Goal: Information Seeking & Learning: Learn about a topic

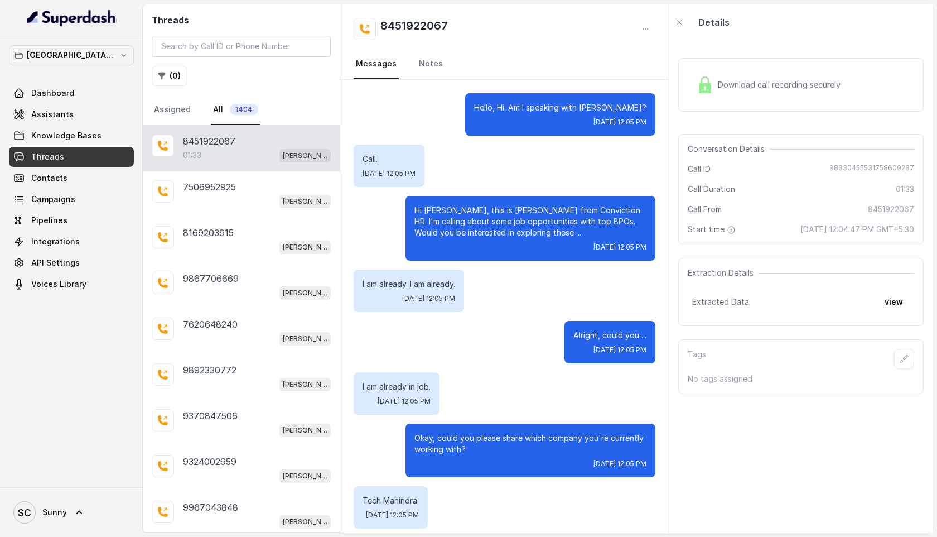
scroll to position [926, 0]
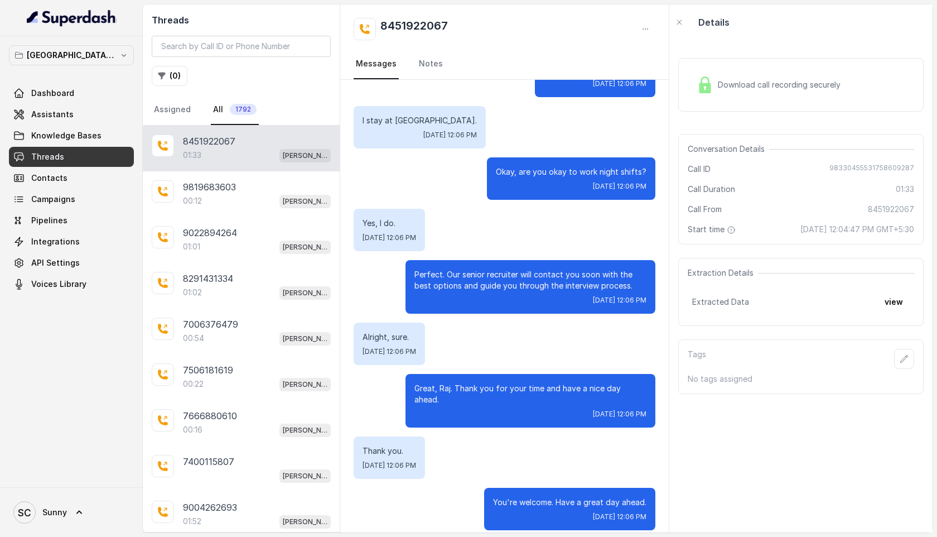
click at [768, 74] on div "Download call recording securely" at bounding box center [768, 85] width 153 height 26
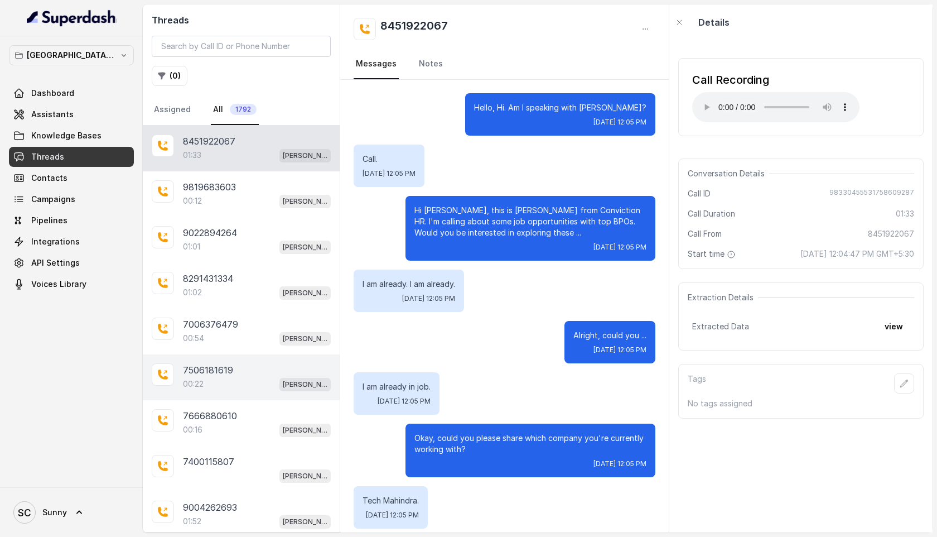
scroll to position [125, 0]
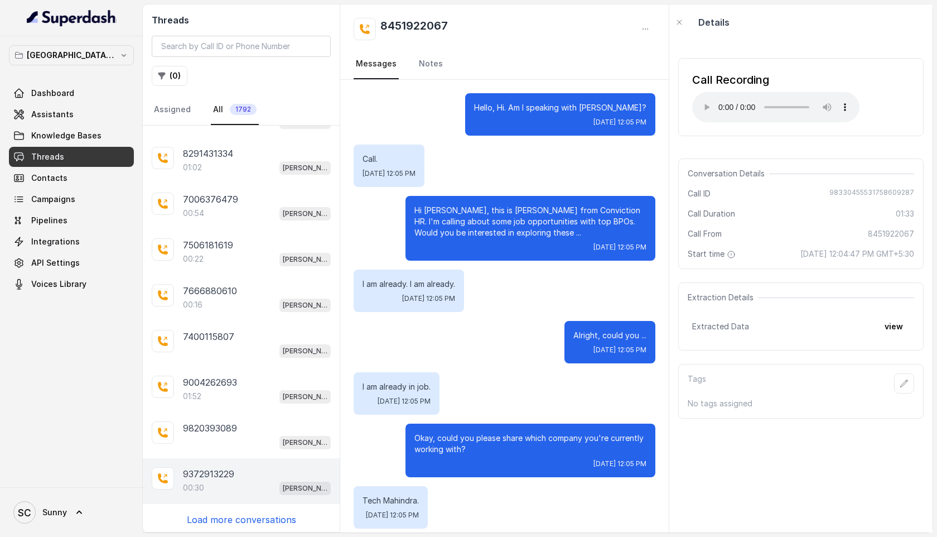
click at [194, 475] on p "9372913229" at bounding box center [208, 473] width 51 height 13
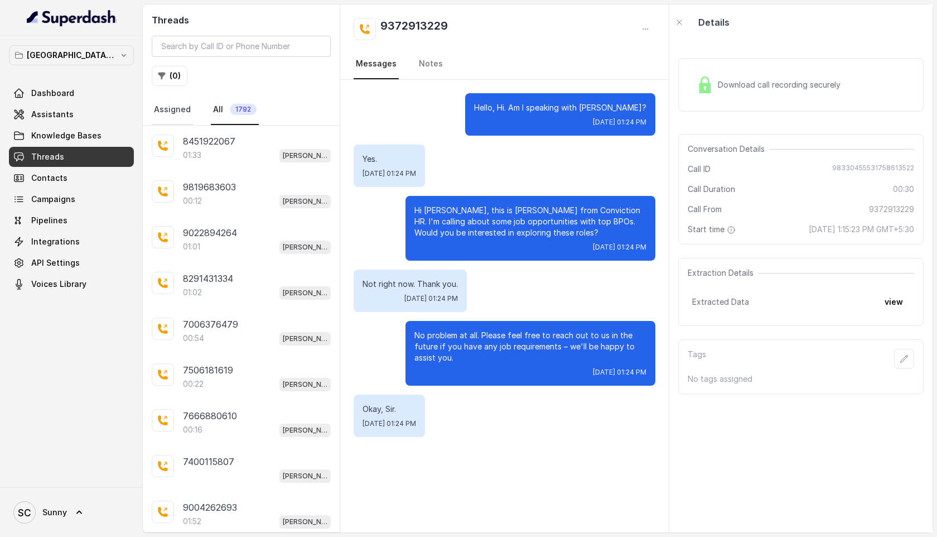
click at [182, 107] on link "Assigned" at bounding box center [172, 110] width 41 height 30
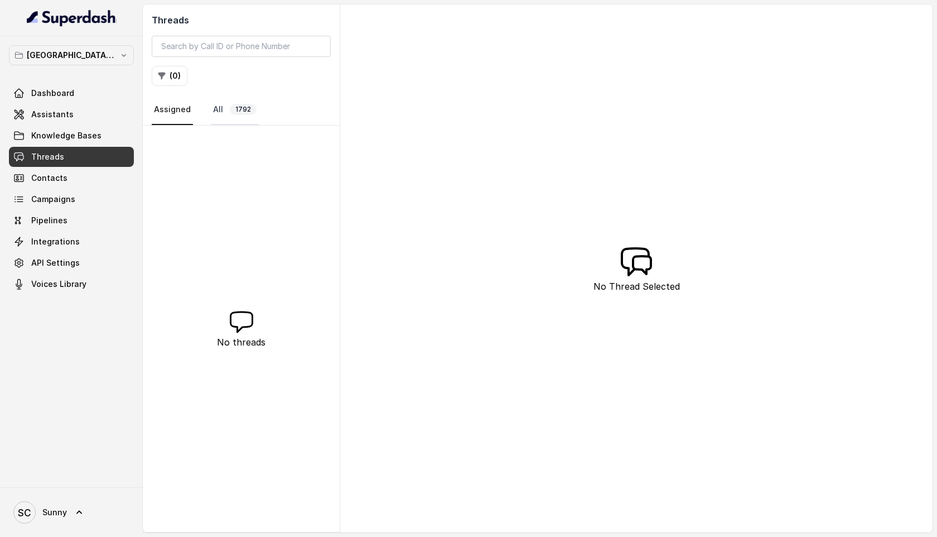
click at [220, 110] on link "All 1792" at bounding box center [235, 110] width 48 height 30
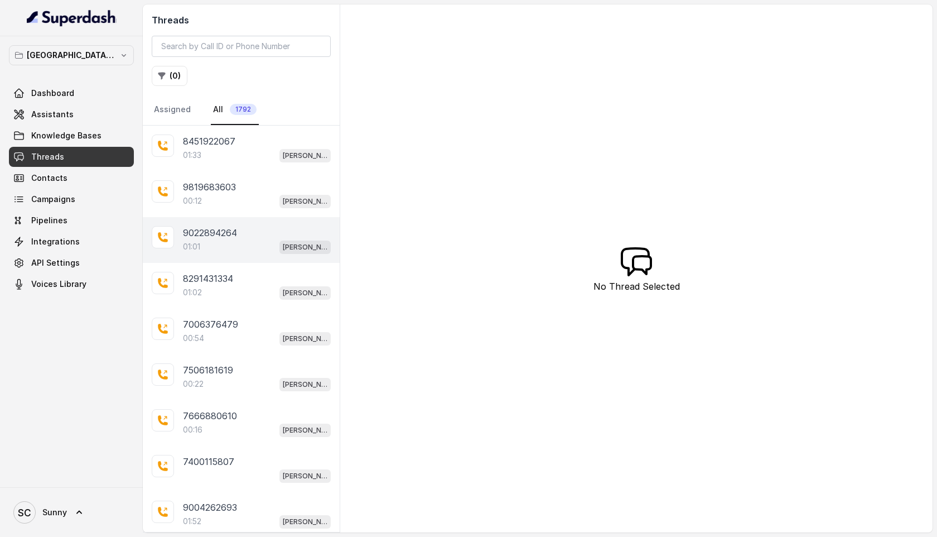
scroll to position [125, 0]
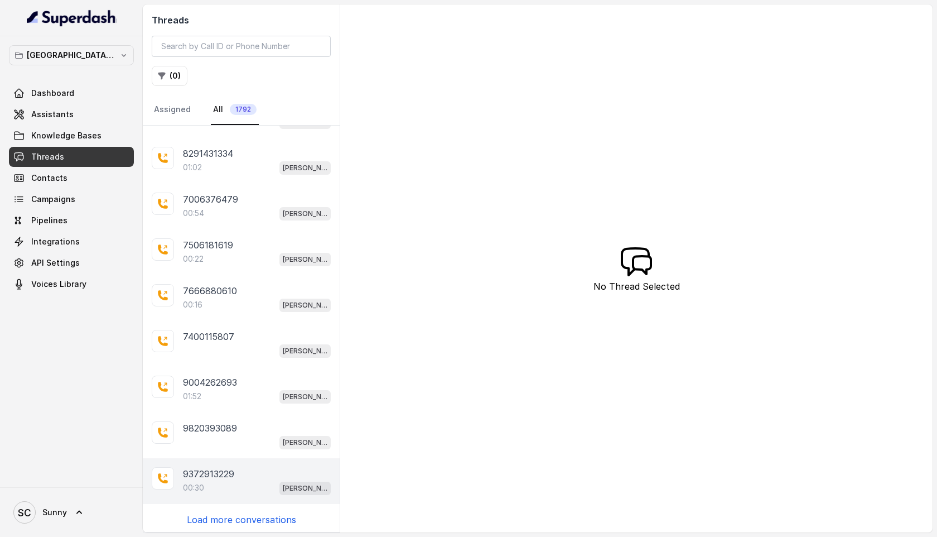
click at [206, 471] on p "9372913229" at bounding box center [208, 473] width 51 height 13
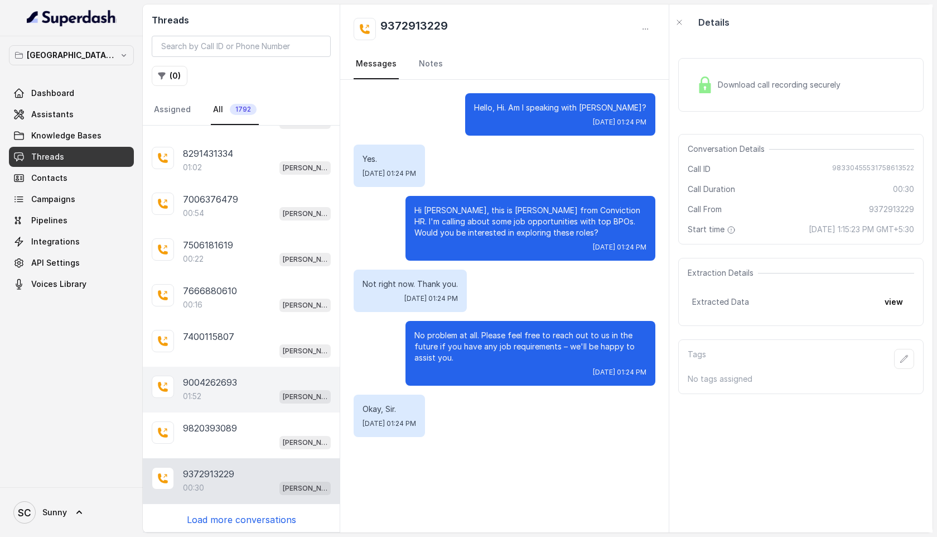
click at [195, 398] on p "01:52" at bounding box center [192, 395] width 18 height 11
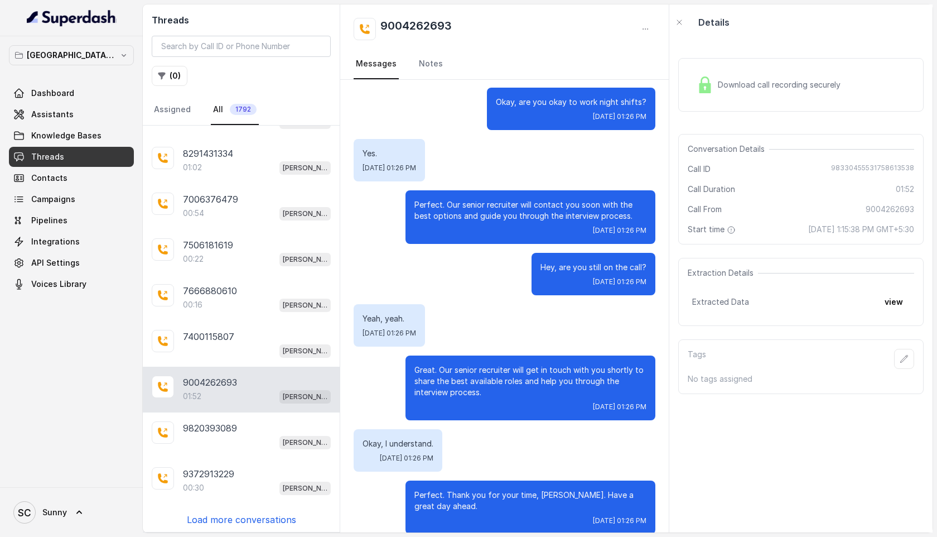
scroll to position [886, 0]
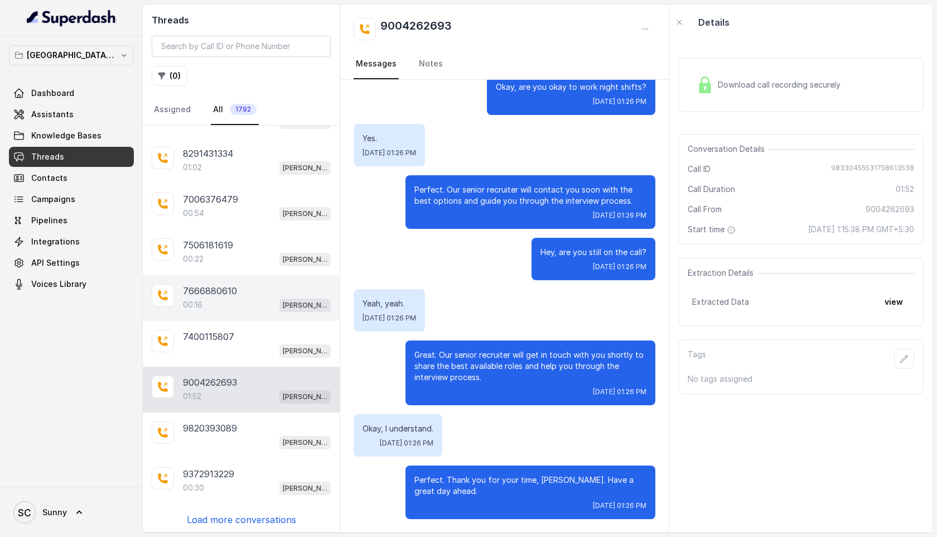
click at [201, 293] on p "7666880610" at bounding box center [210, 290] width 54 height 13
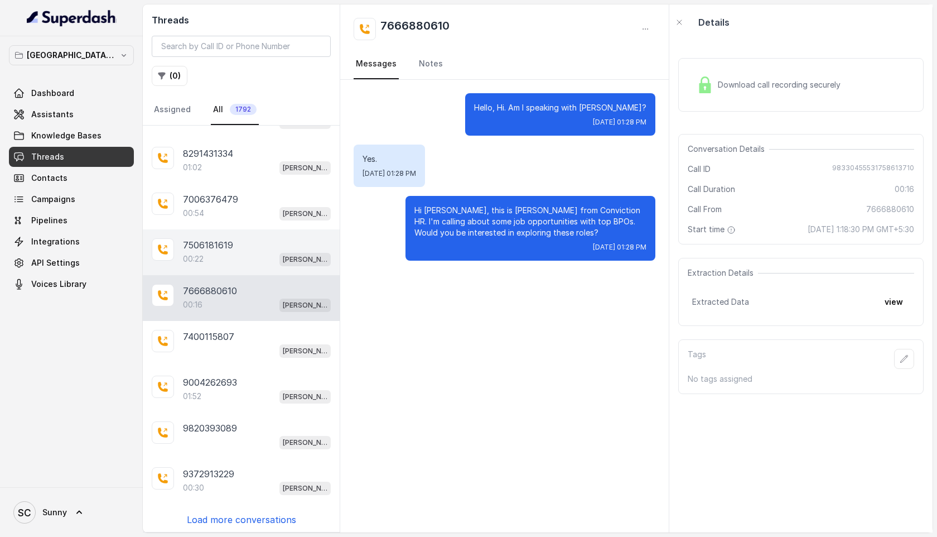
click at [197, 247] on p "7506181619" at bounding box center [208, 244] width 50 height 13
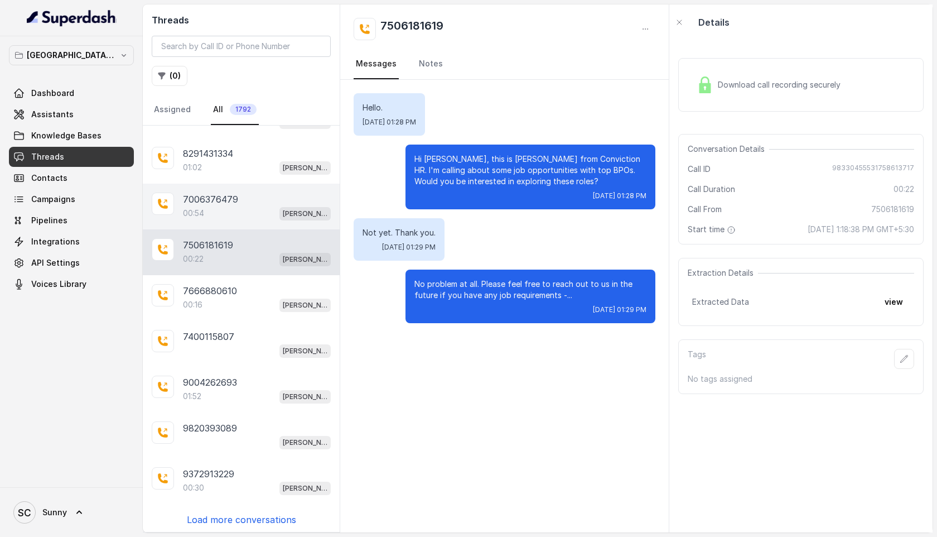
click at [212, 212] on div "00:54 [PERSON_NAME] Mumbai Conviction HR Outbound Assistant" at bounding box center [257, 213] width 148 height 15
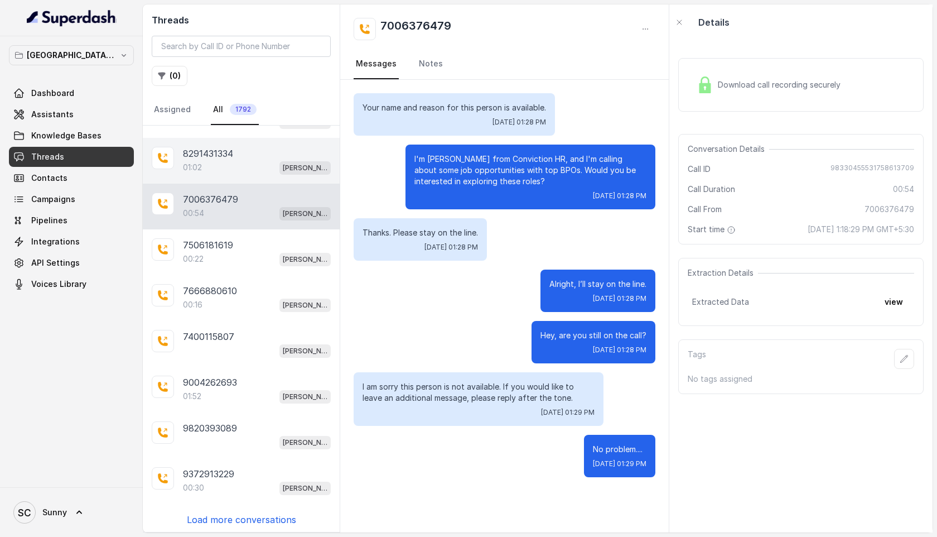
click at [226, 172] on div "01:02 Kemp Mumbai Conviction HR Outbound Assistant" at bounding box center [257, 167] width 148 height 15
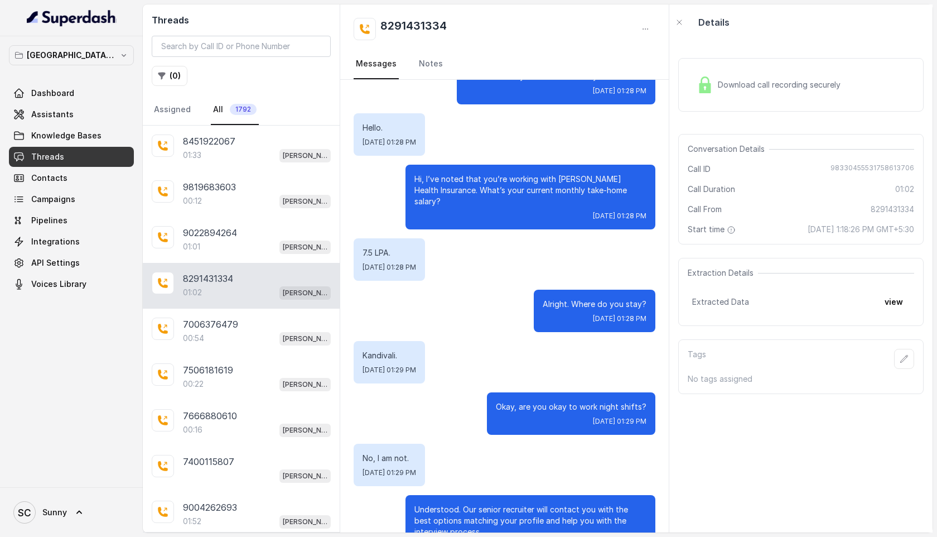
scroll to position [351, 0]
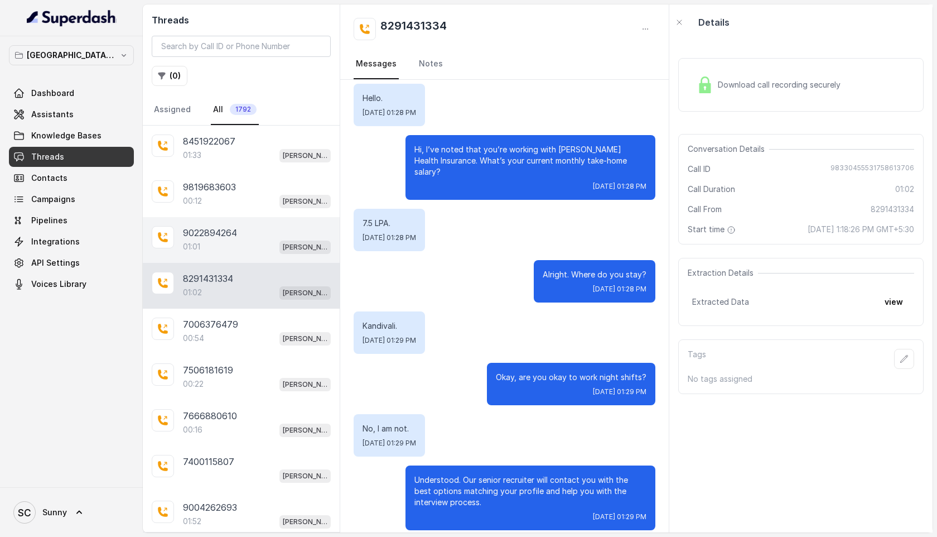
click at [198, 230] on p "9022894264" at bounding box center [210, 232] width 54 height 13
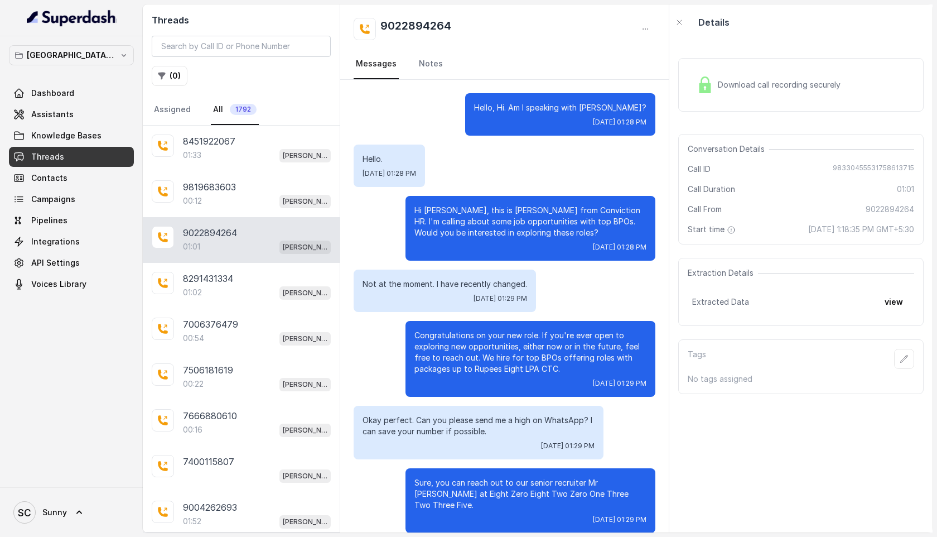
click at [774, 73] on div "Download call recording securely" at bounding box center [768, 85] width 153 height 26
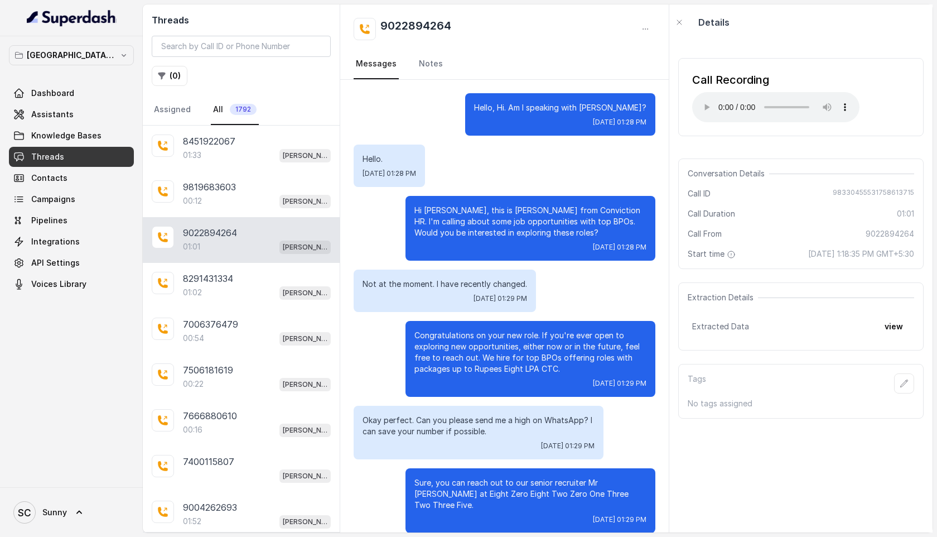
scroll to position [105, 0]
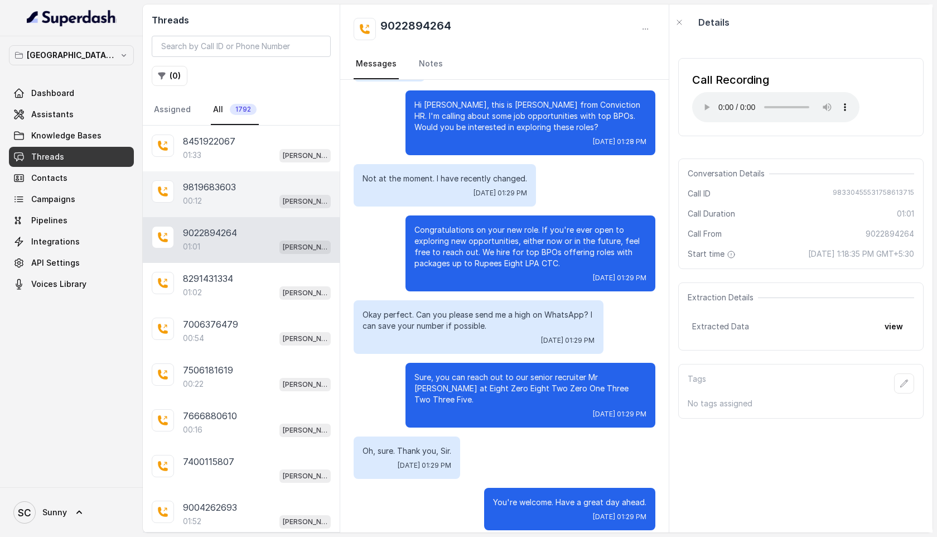
click at [188, 204] on p "00:12" at bounding box center [192, 200] width 19 height 11
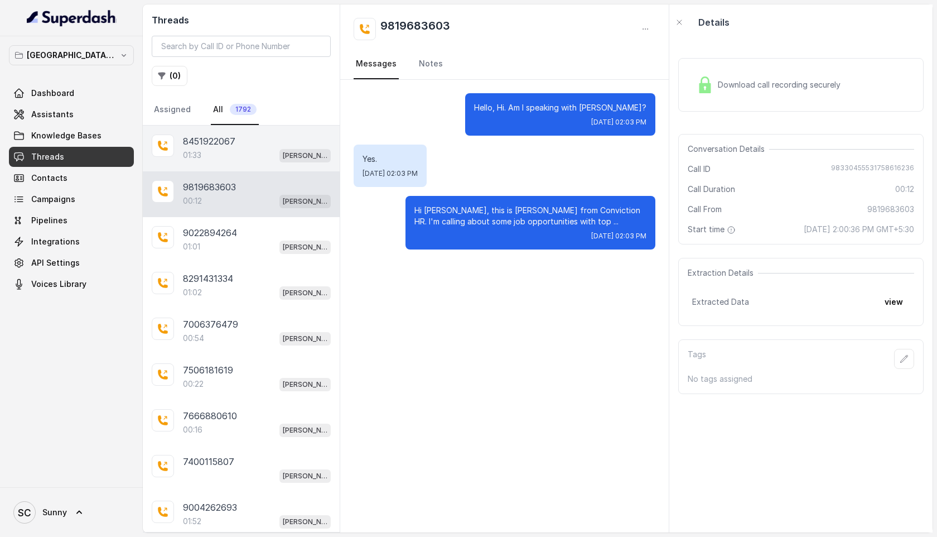
click at [204, 149] on div "01:33 Kemp Mumbai Conviction HR Outbound Assistant" at bounding box center [257, 155] width 148 height 15
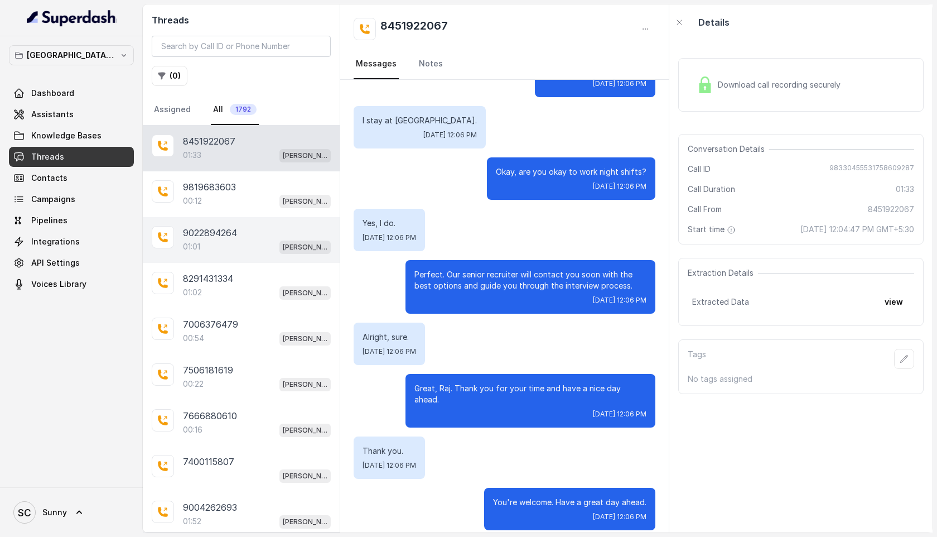
scroll to position [125, 0]
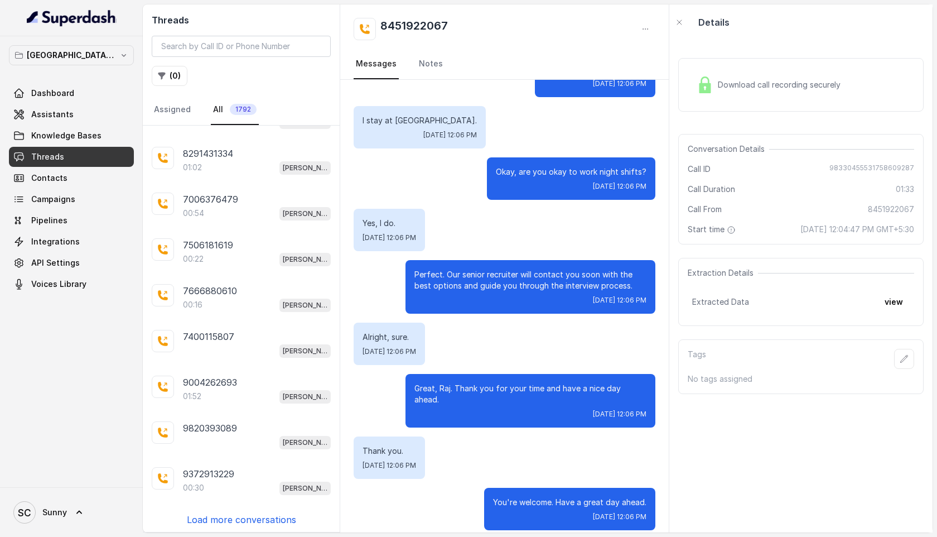
click at [226, 522] on p "Load more conversations" at bounding box center [241, 519] width 109 height 13
click at [238, 515] on div "9370024238" at bounding box center [257, 519] width 148 height 13
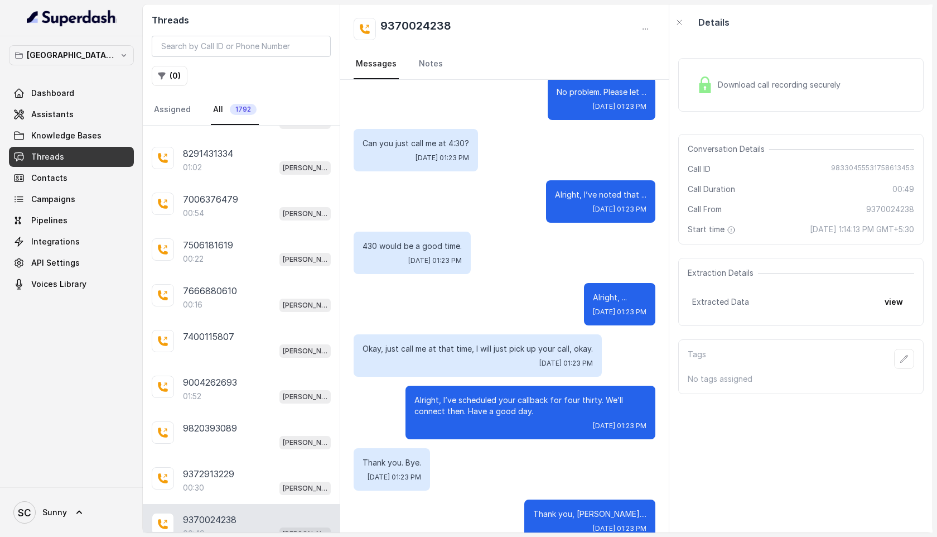
scroll to position [482, 0]
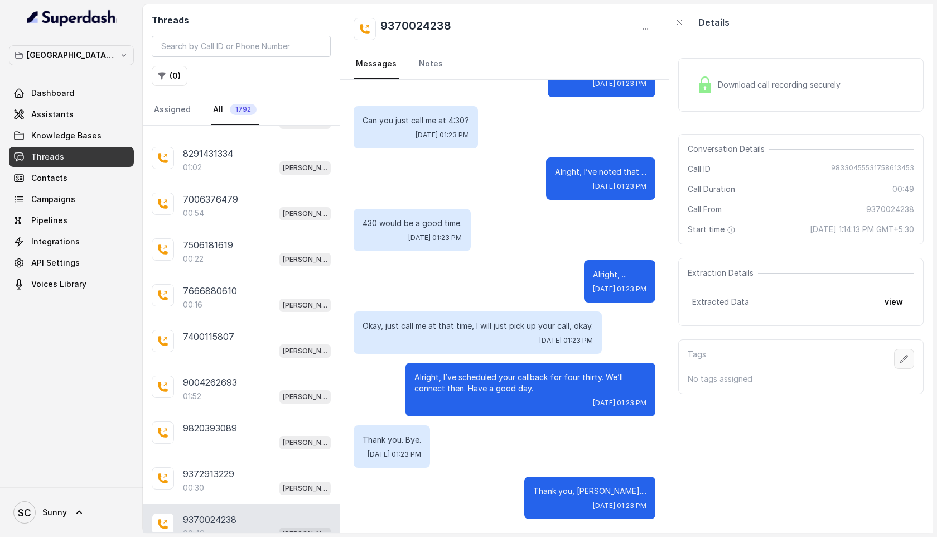
click at [907, 358] on icon "button" at bounding box center [904, 358] width 9 height 9
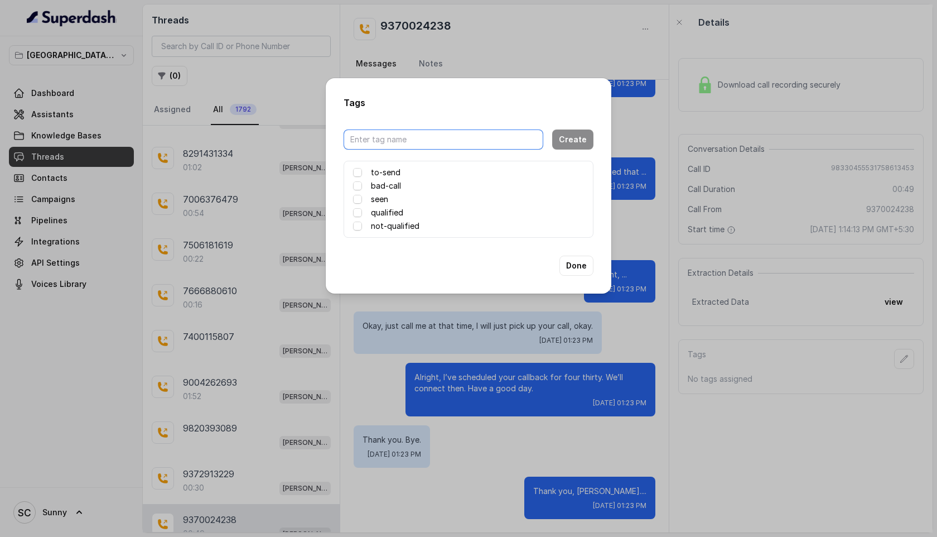
click at [412, 141] on input "text" at bounding box center [444, 139] width 200 height 20
type input "CALL AT 4.30pm today"
click at [566, 141] on button "Create" at bounding box center [572, 139] width 41 height 20
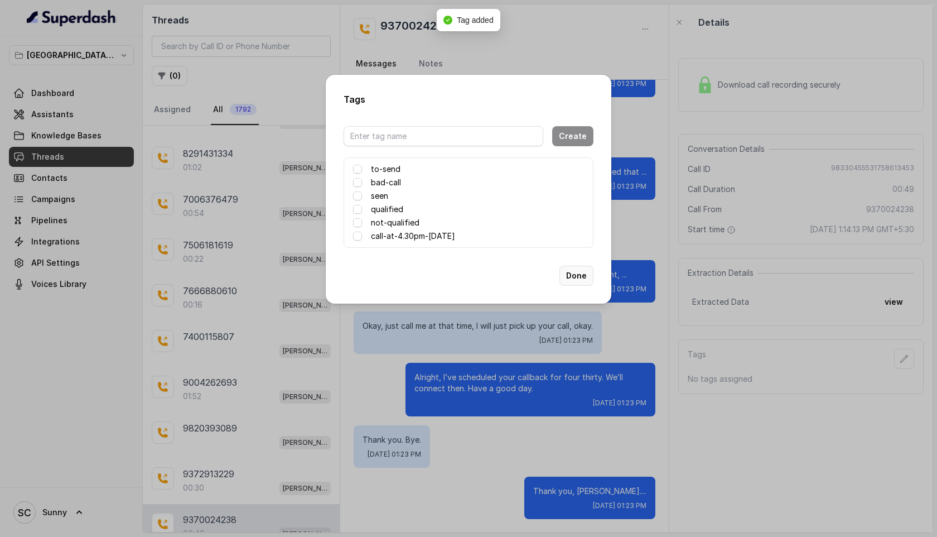
click at [580, 278] on button "Done" at bounding box center [576, 275] width 34 height 20
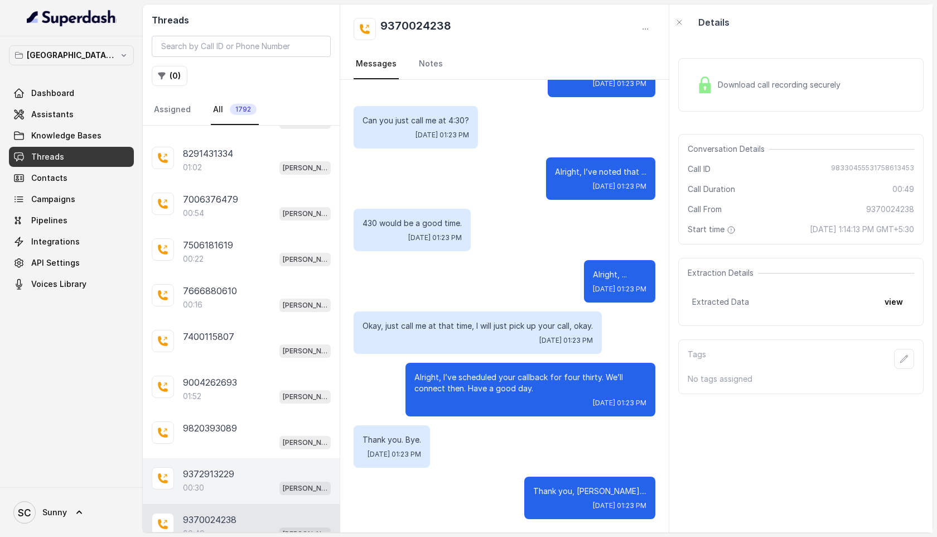
click at [225, 486] on div "00:30 Kemp Mumbai Conviction HR Outbound Assistant" at bounding box center [257, 487] width 148 height 15
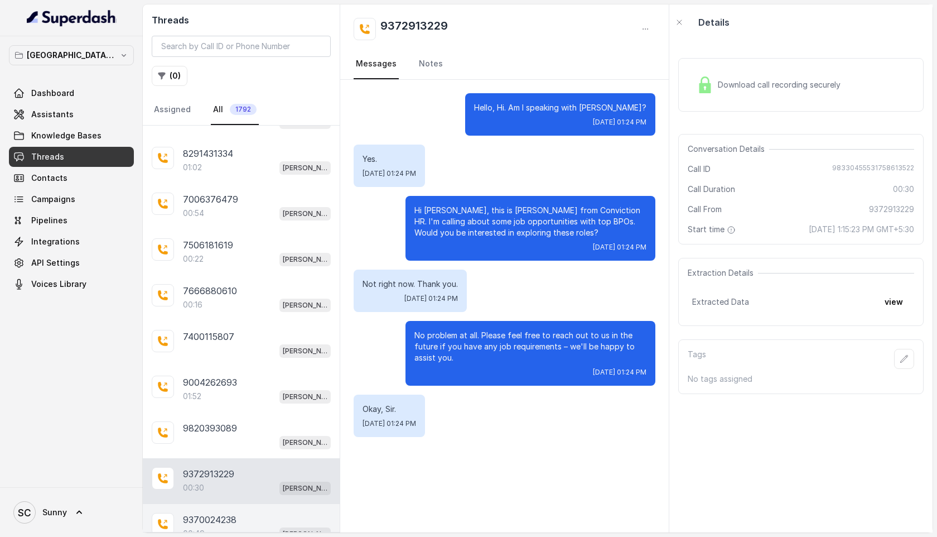
click at [224, 513] on p "9370024238" at bounding box center [210, 519] width 54 height 13
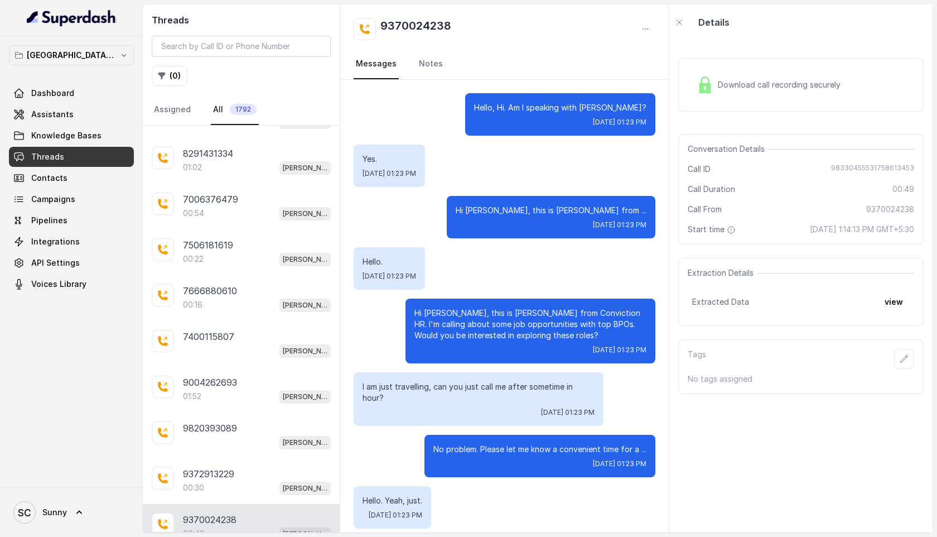
scroll to position [482, 0]
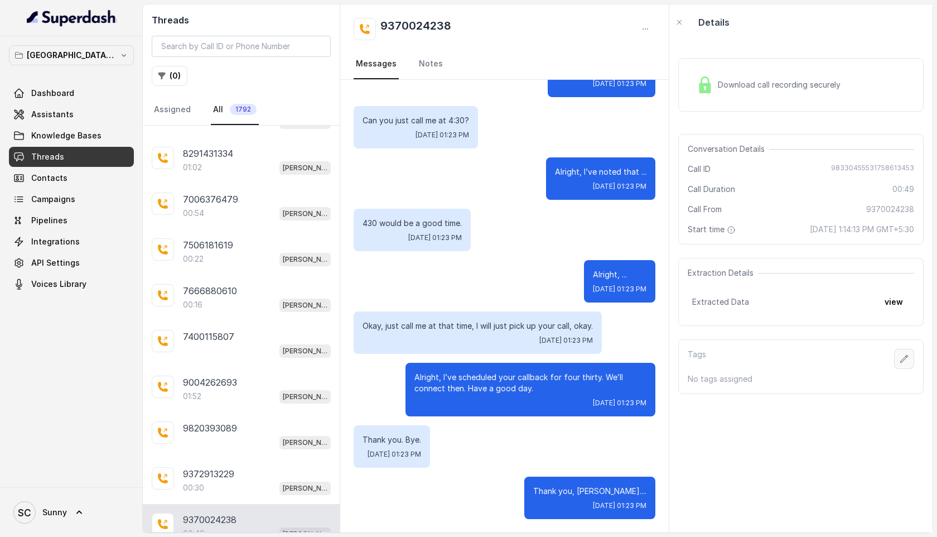
click at [905, 359] on icon "button" at bounding box center [904, 358] width 7 height 7
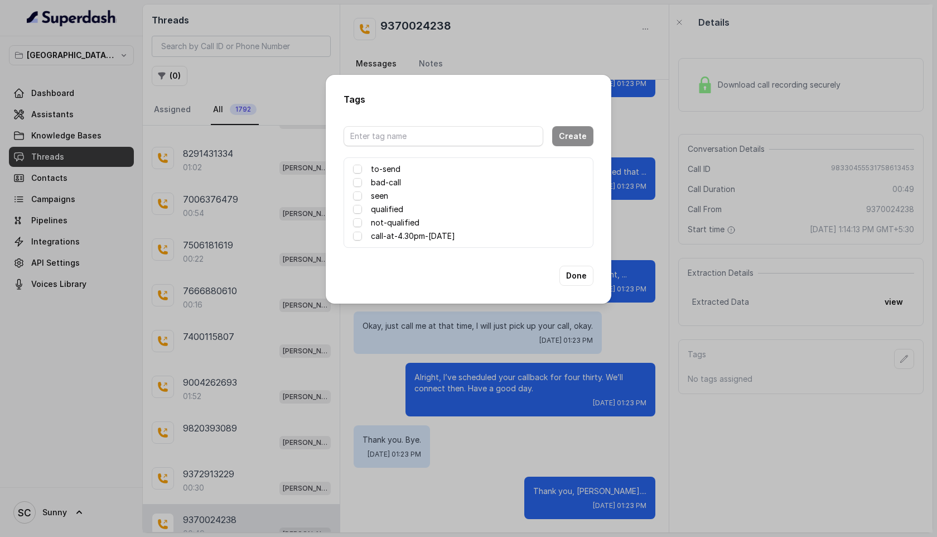
click at [385, 242] on label "call-at-4.30pm-today" at bounding box center [413, 235] width 84 height 13
click at [361, 240] on span at bounding box center [357, 235] width 9 height 9
click at [407, 240] on label "call-at-4.30pm-today" at bounding box center [413, 235] width 84 height 13
click at [565, 281] on button "Done" at bounding box center [576, 275] width 34 height 20
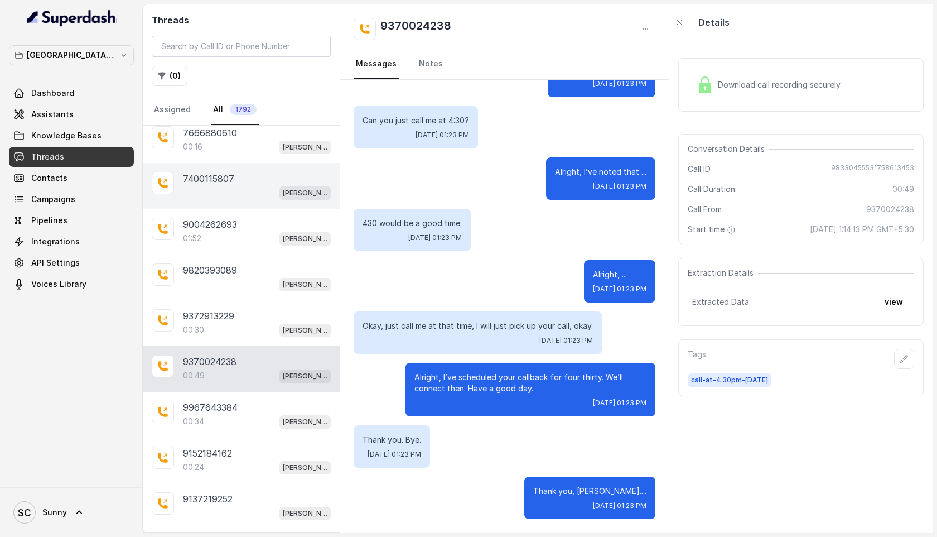
scroll to position [287, 0]
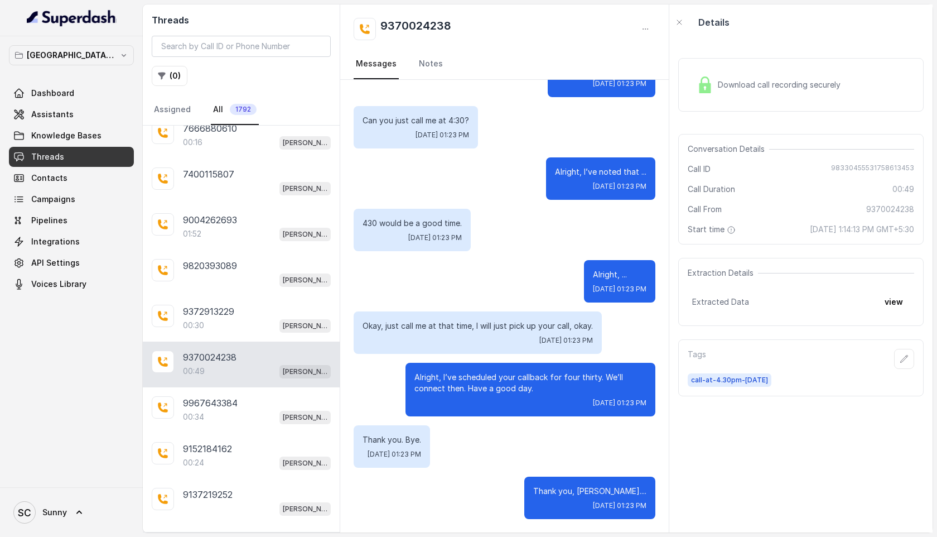
click at [215, 356] on p "9370024238" at bounding box center [210, 356] width 54 height 13
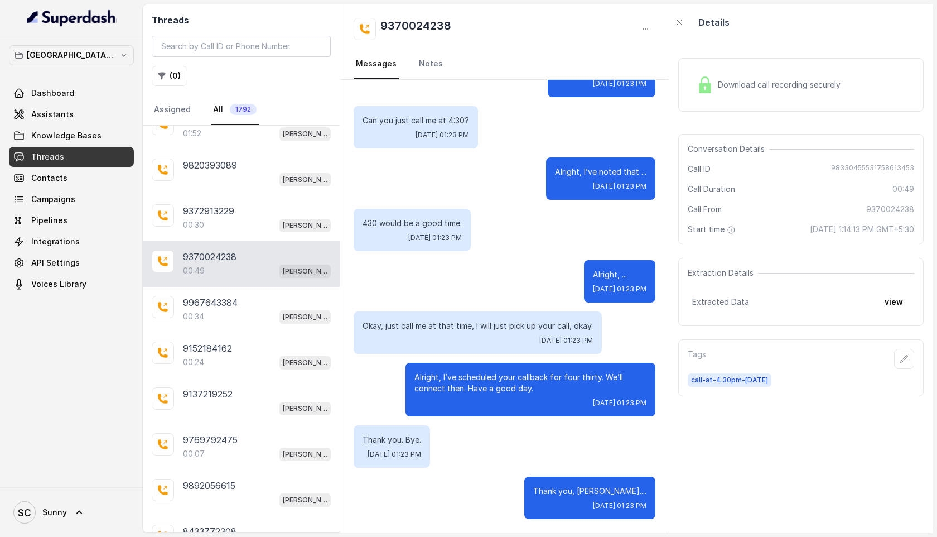
scroll to position [580, 0]
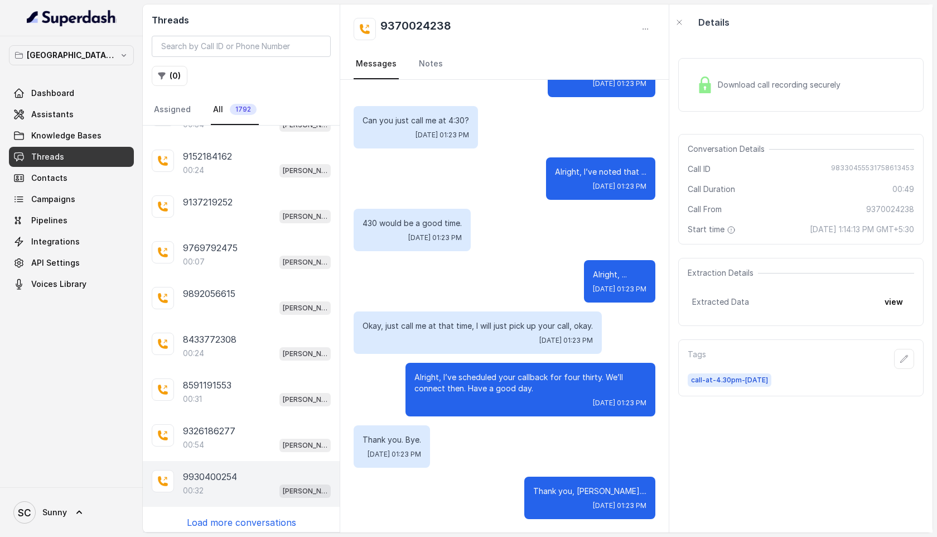
click at [204, 470] on p "9930400254" at bounding box center [210, 476] width 54 height 13
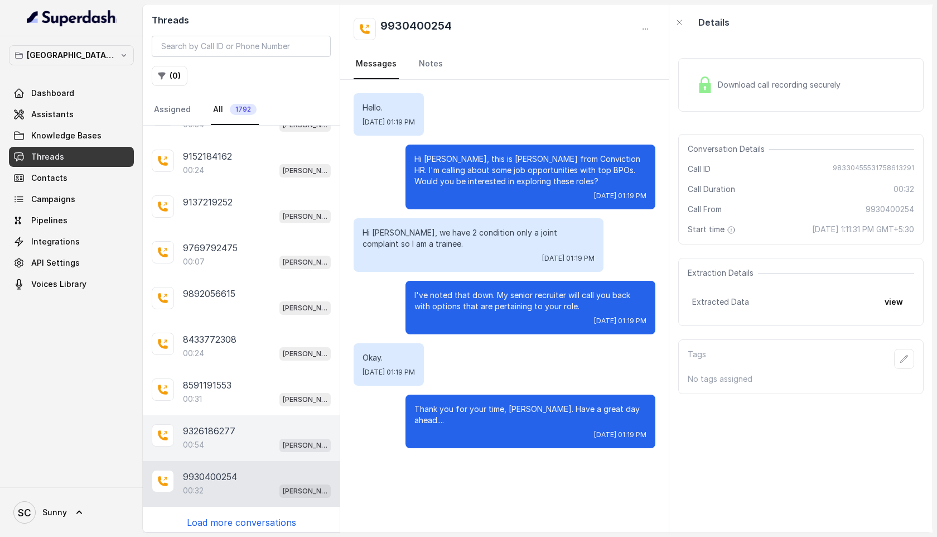
click at [215, 438] on div "00:54 [PERSON_NAME] Mumbai Conviction HR Outbound Assistant" at bounding box center [257, 444] width 148 height 15
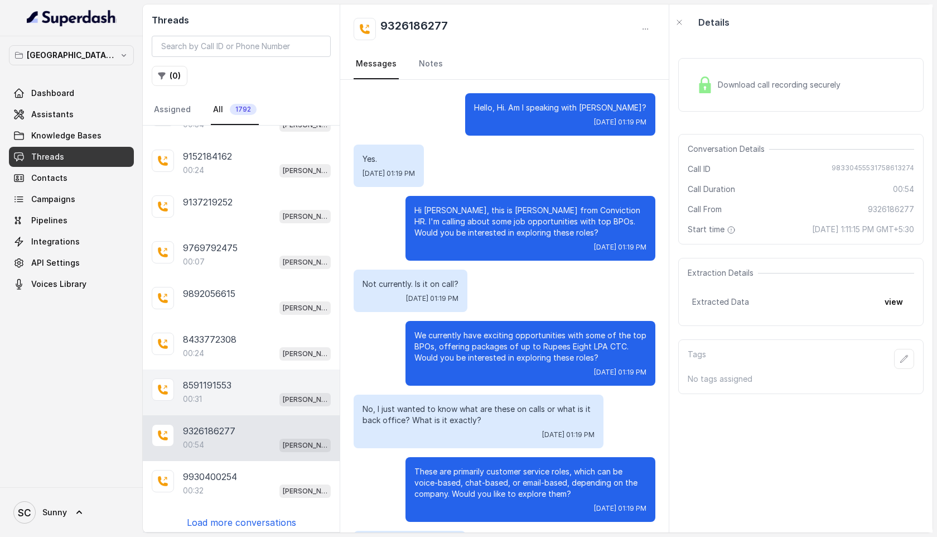
click at [191, 393] on p "00:31" at bounding box center [192, 398] width 19 height 11
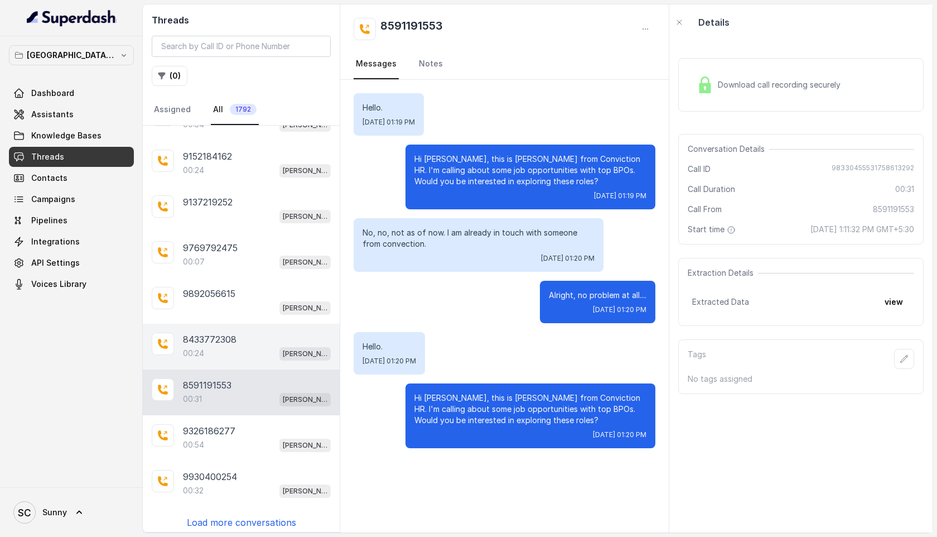
click at [196, 347] on p "00:24" at bounding box center [193, 352] width 21 height 11
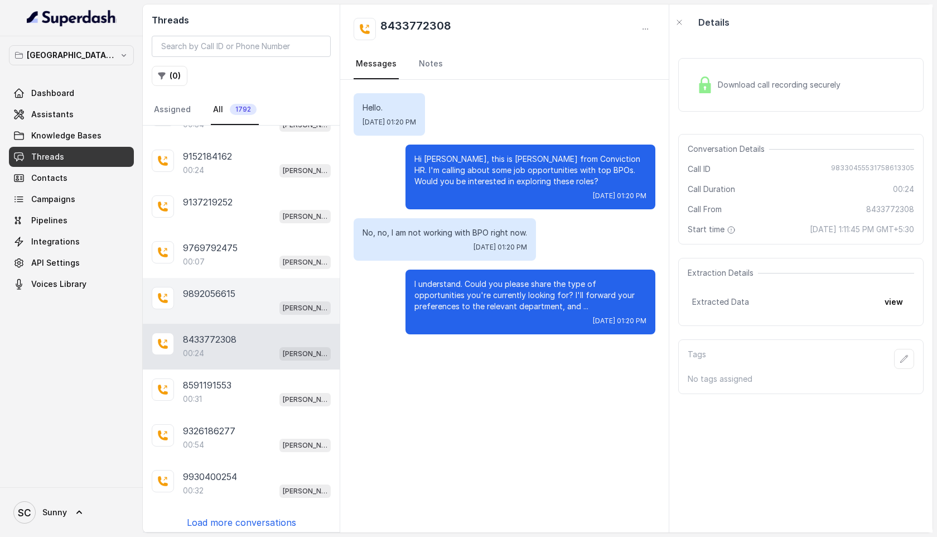
click at [202, 303] on div "[PERSON_NAME] Mumbai Conviction HR Outbound Assistant" at bounding box center [257, 307] width 148 height 15
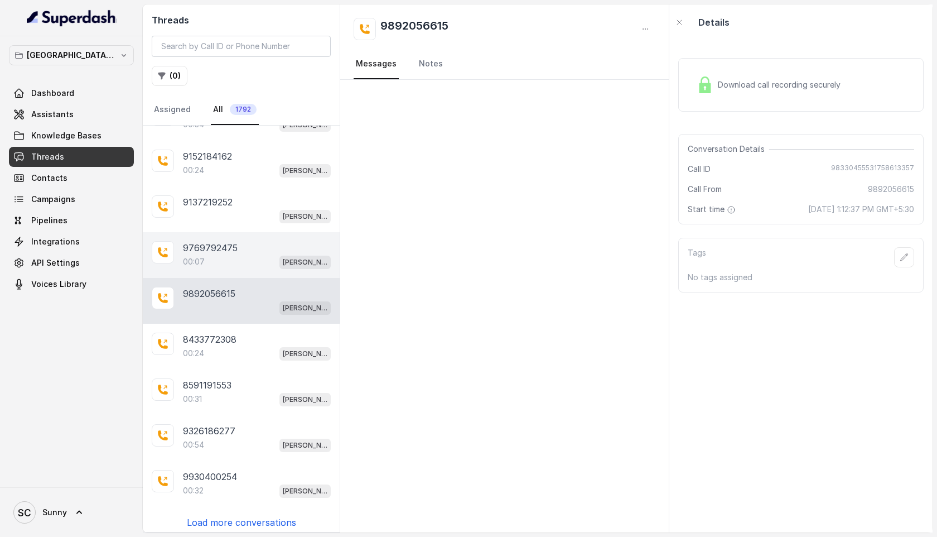
click at [205, 254] on div "00:07 Kemp Mumbai Conviction HR Outbound Assistant" at bounding box center [257, 261] width 148 height 15
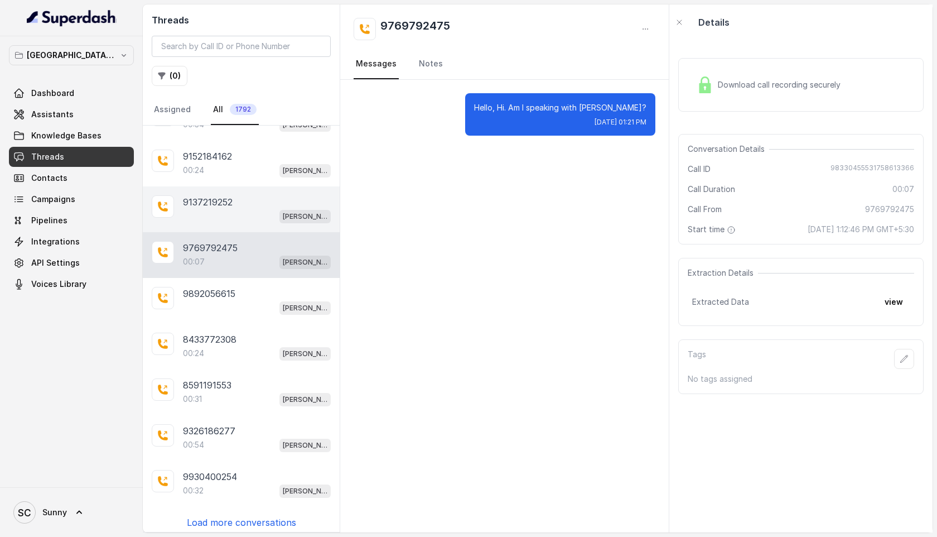
click at [208, 196] on p "9137219252" at bounding box center [208, 201] width 50 height 13
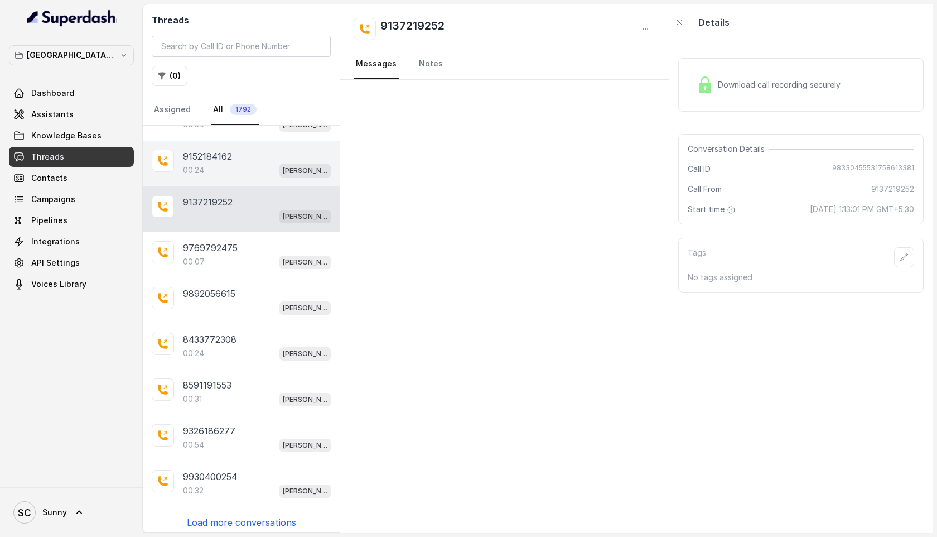
click at [209, 163] on div "00:24 Kemp Mumbai Conviction HR Outbound Assistant" at bounding box center [257, 170] width 148 height 15
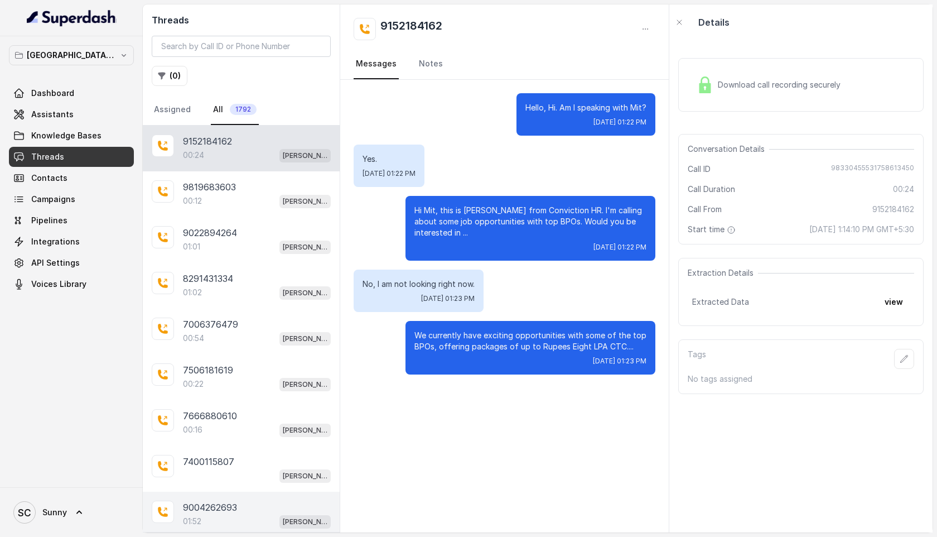
click at [220, 509] on p "9004262693" at bounding box center [210, 506] width 54 height 13
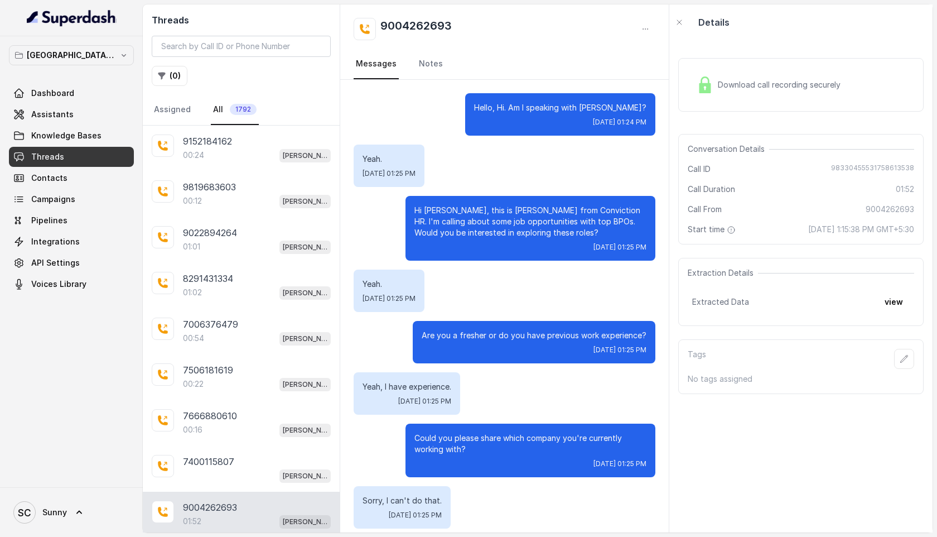
scroll to position [886, 0]
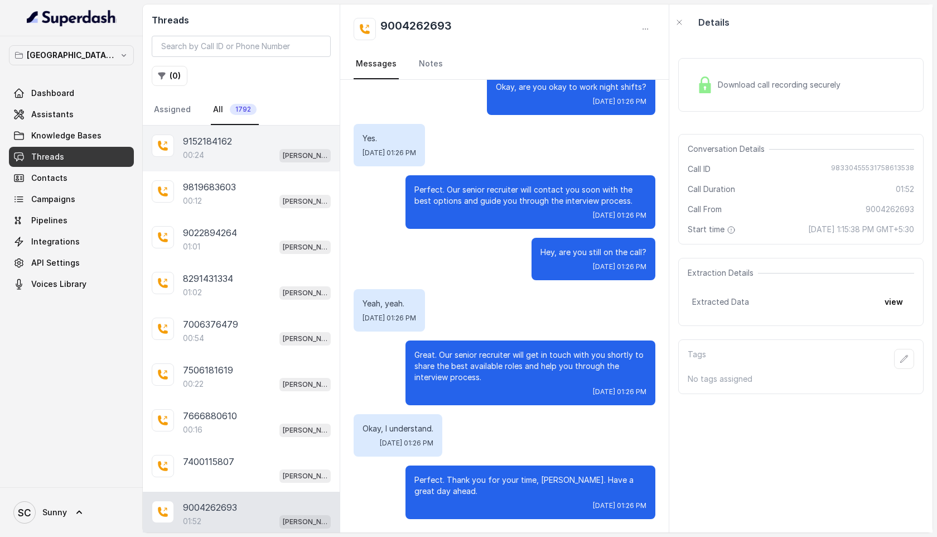
click at [211, 141] on p "9152184162" at bounding box center [207, 140] width 49 height 13
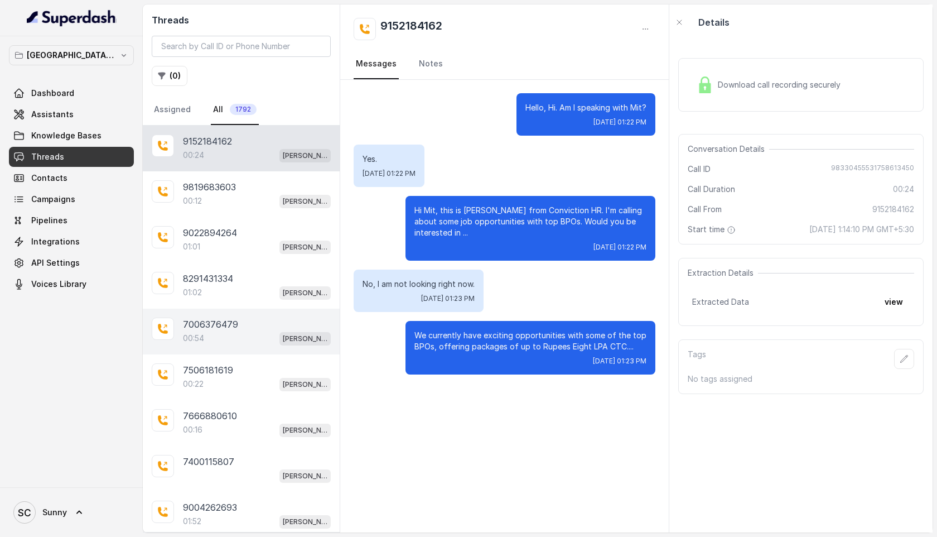
click at [213, 342] on div "00:54 [PERSON_NAME] Mumbai Conviction HR Outbound Assistant" at bounding box center [257, 338] width 148 height 15
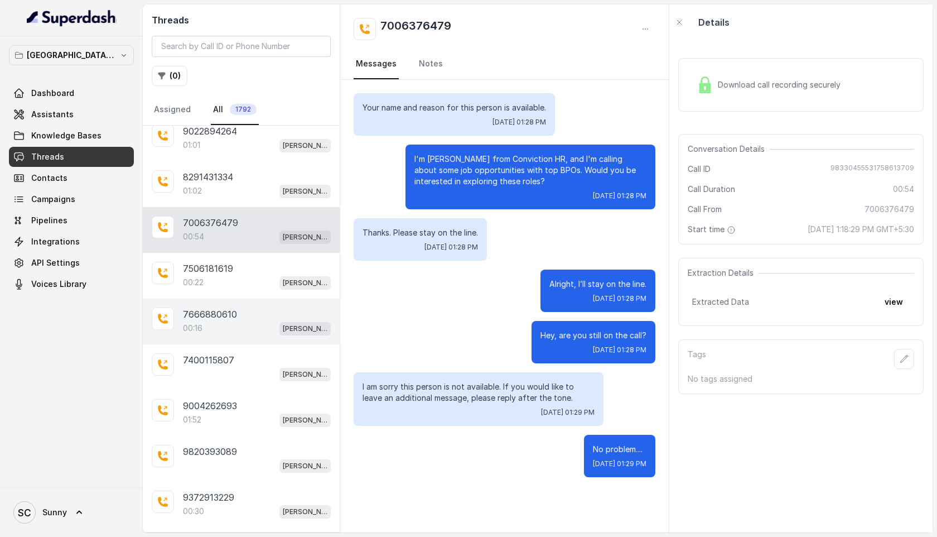
scroll to position [125, 0]
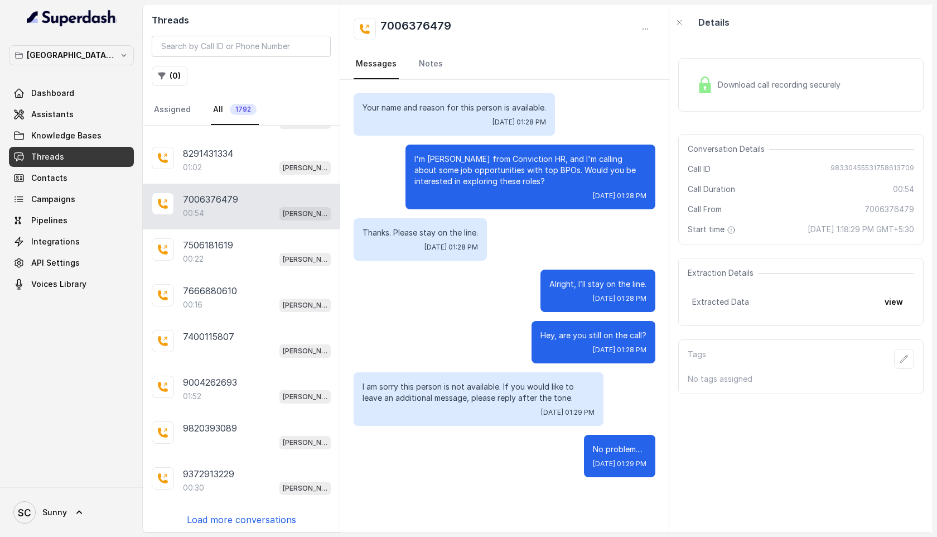
click at [230, 514] on p "Load more conversations" at bounding box center [241, 519] width 109 height 13
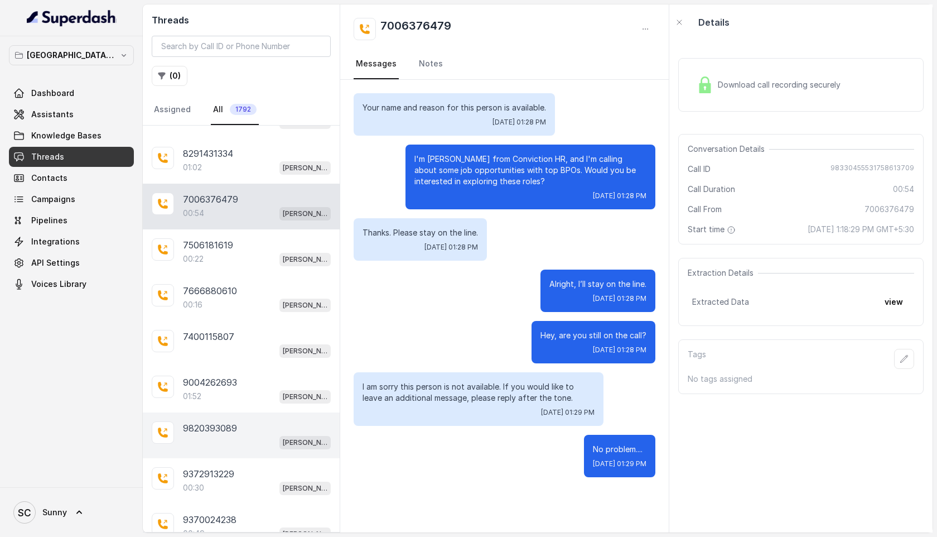
scroll to position [580, 0]
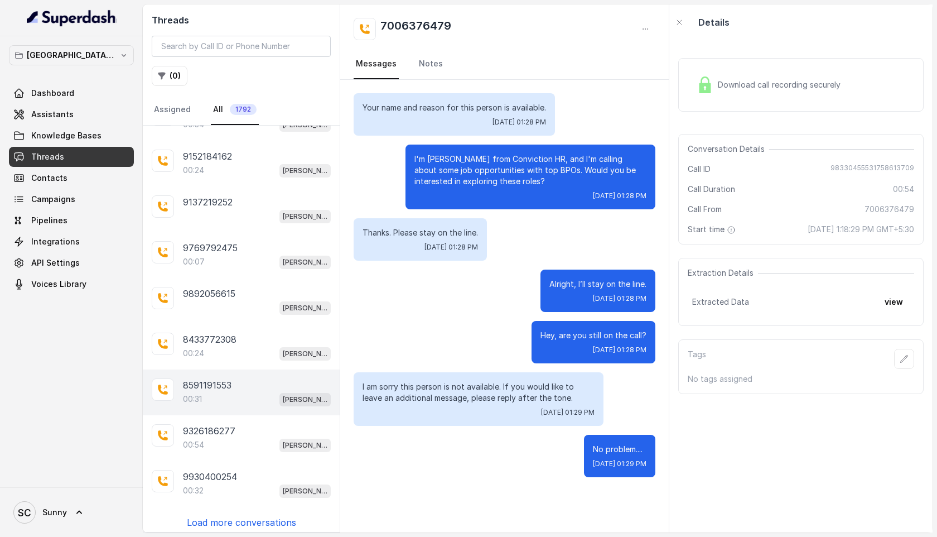
click at [218, 378] on p "8591191553" at bounding box center [207, 384] width 49 height 13
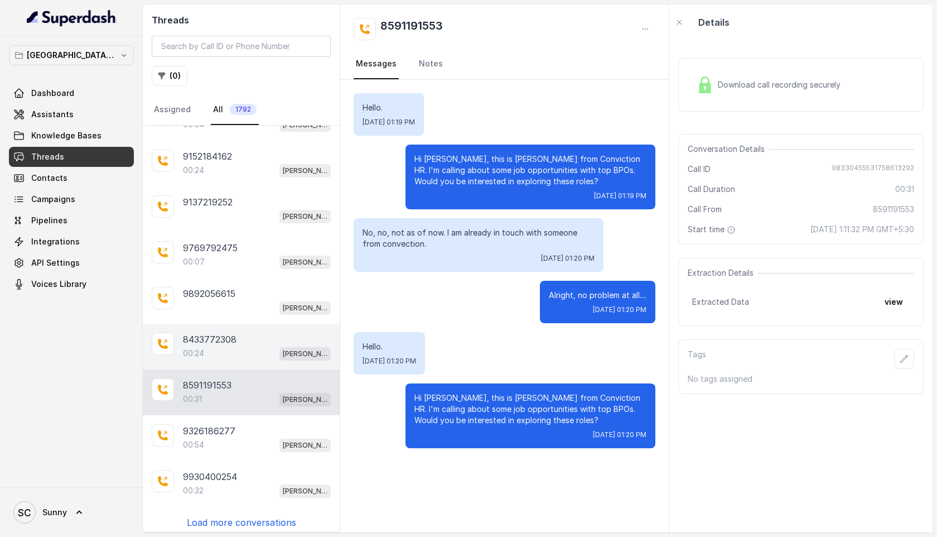
click at [205, 334] on p "8433772308" at bounding box center [210, 338] width 54 height 13
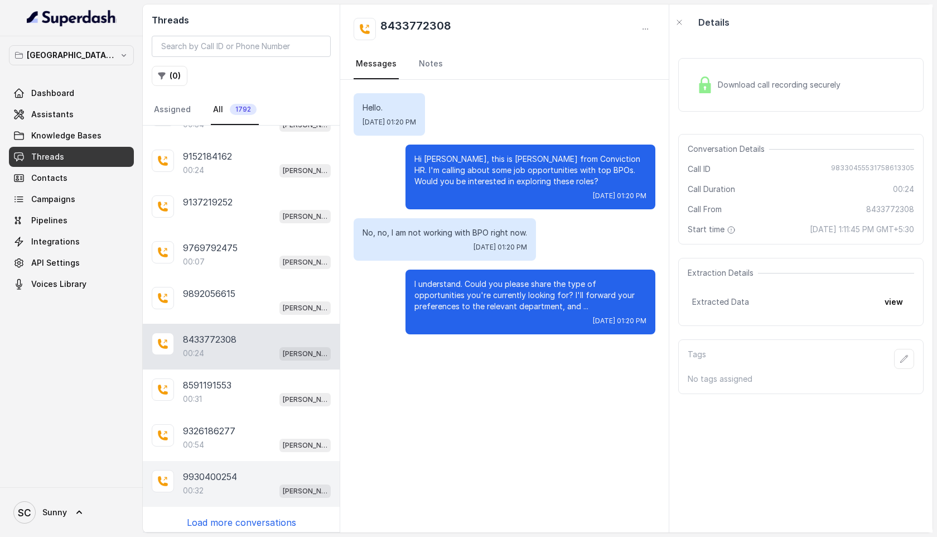
click at [213, 470] on p "9930400254" at bounding box center [210, 476] width 54 height 13
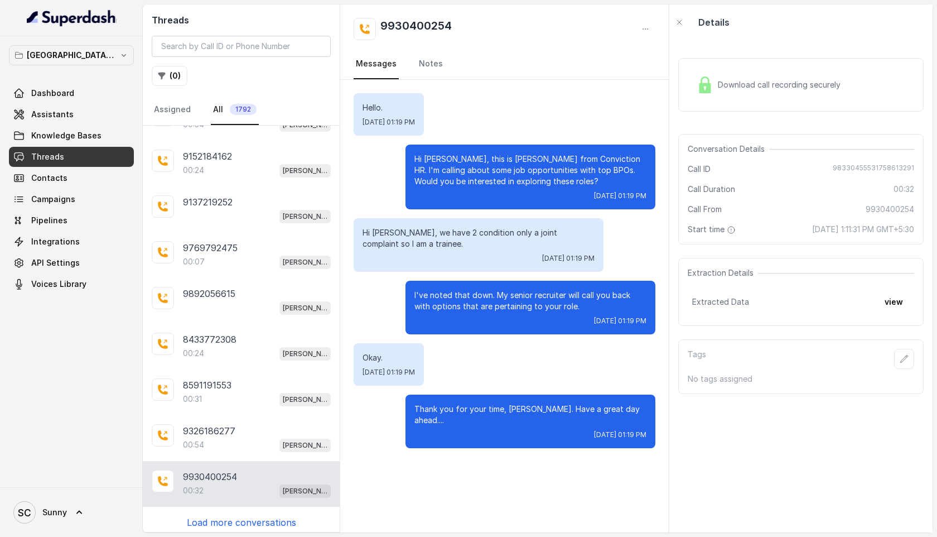
click at [223, 515] on p "Load more conversations" at bounding box center [241, 521] width 109 height 13
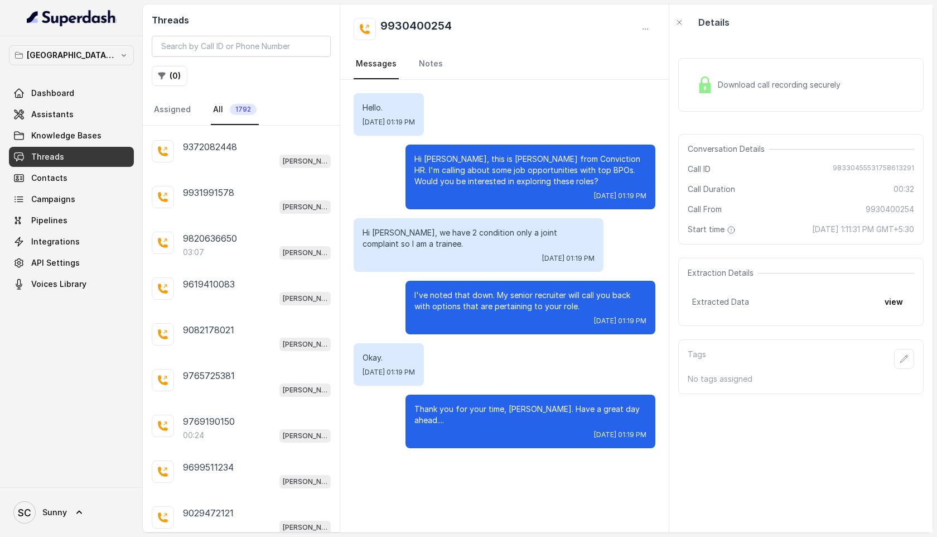
scroll to position [1034, 0]
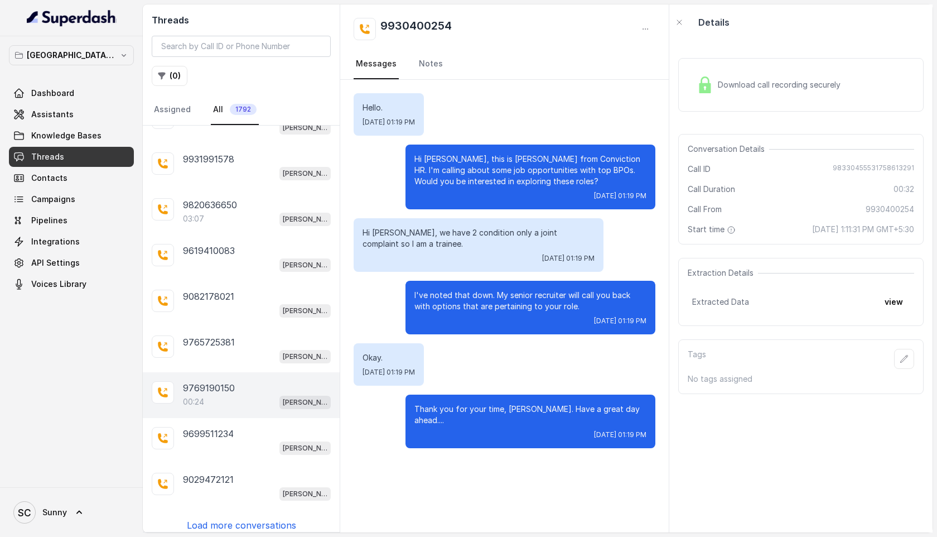
click at [217, 381] on p "9769190150" at bounding box center [209, 387] width 52 height 13
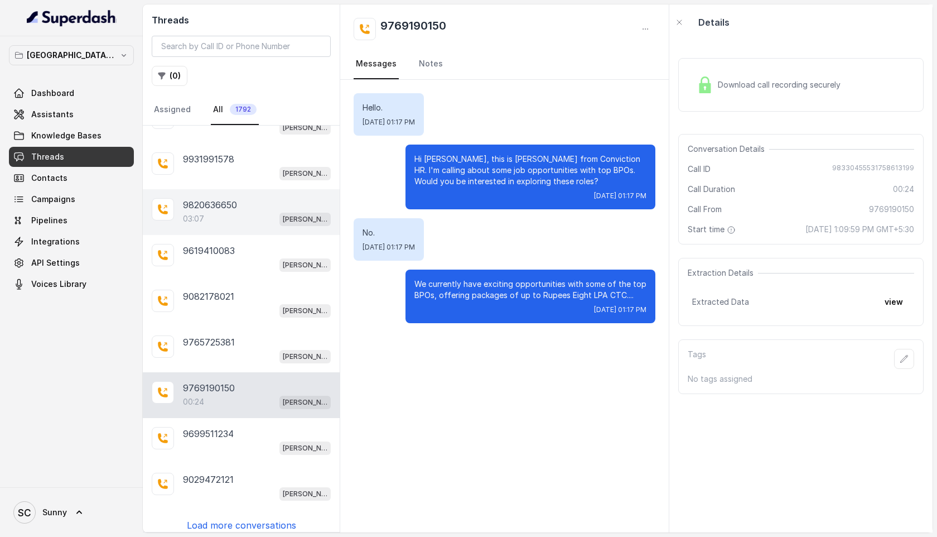
click at [219, 202] on p "9820636650" at bounding box center [210, 204] width 54 height 13
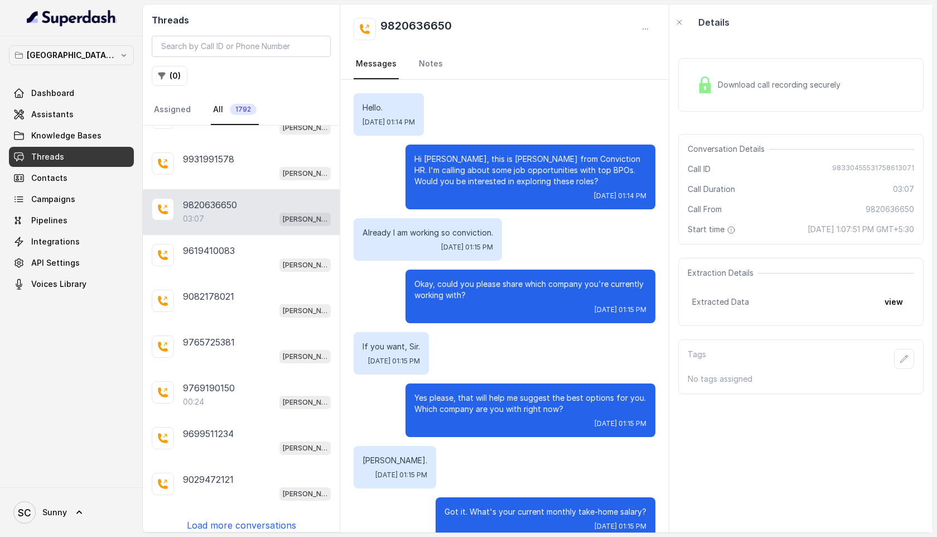
click at [814, 88] on span "Download call recording securely" at bounding box center [781, 84] width 127 height 11
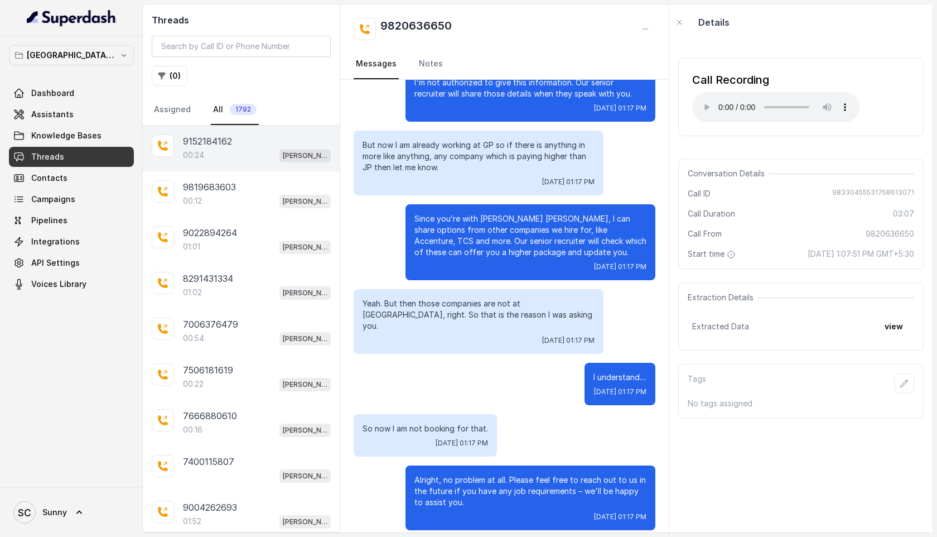
click at [234, 147] on div "9152184162" at bounding box center [257, 140] width 148 height 13
